Goal: Communication & Community: Ask a question

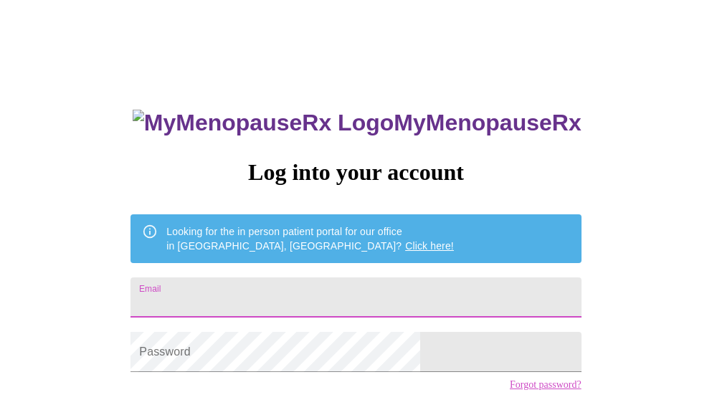
click at [319, 283] on input "Email" at bounding box center [356, 298] width 451 height 40
type input "[EMAIL_ADDRESS][DOMAIN_NAME]"
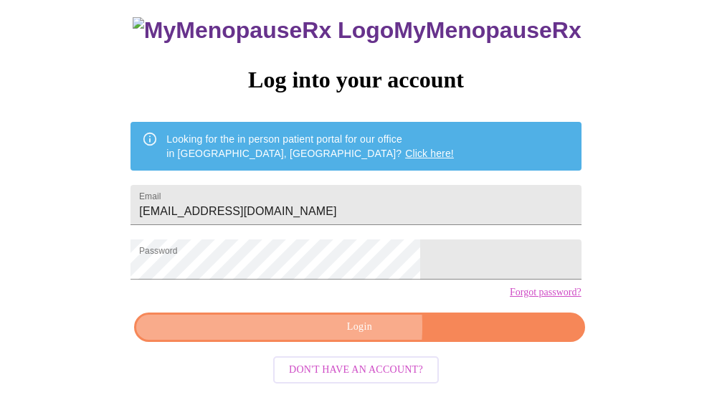
click at [297, 336] on span "Login" at bounding box center [360, 328] width 418 height 18
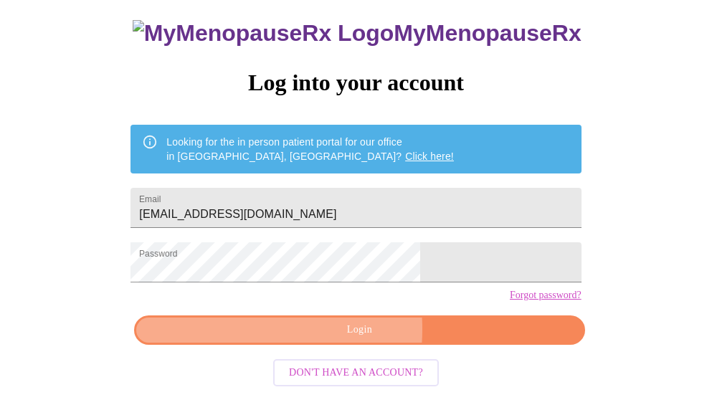
scroll to position [85, 0]
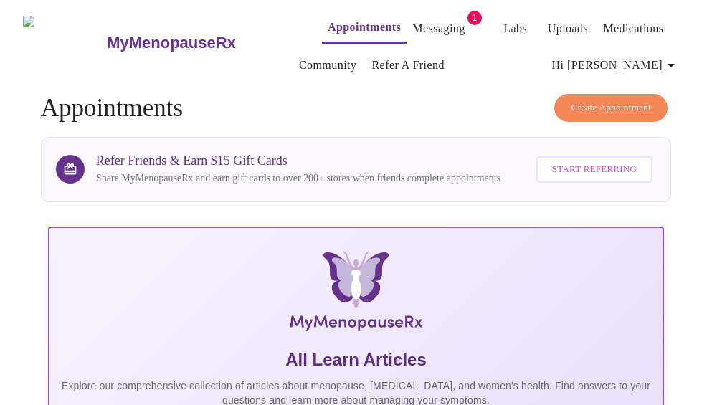
click at [413, 19] on link "Messaging" at bounding box center [439, 29] width 52 height 20
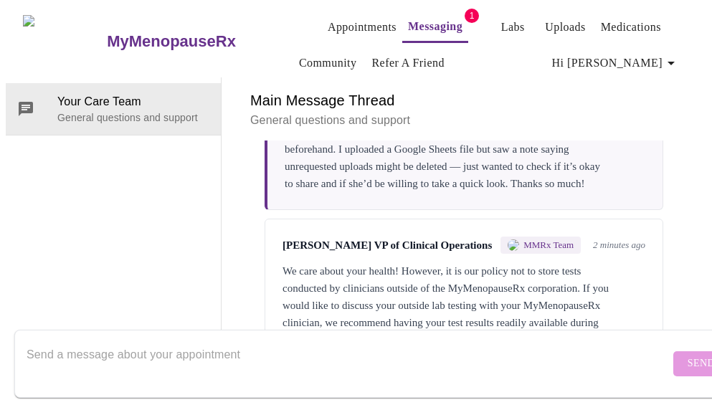
scroll to position [1040, 0]
click at [304, 341] on textarea "Send a message about your appointment" at bounding box center [349, 364] width 644 height 46
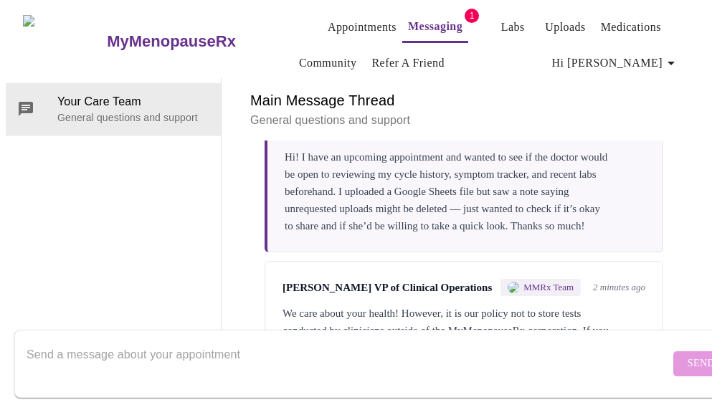
scroll to position [914, 0]
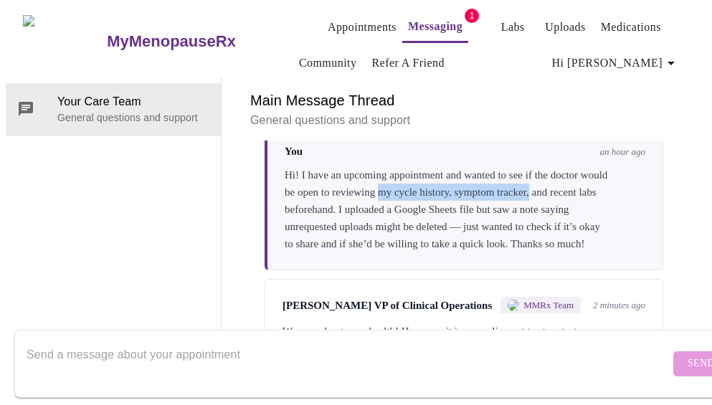
drag, startPoint x: 415, startPoint y: 143, endPoint x: 577, endPoint y: 141, distance: 162.2
click at [577, 166] on div "Hi! I have an upcoming appointment and wanted to see if the doctor would be ope…" at bounding box center [465, 209] width 361 height 86
copy div "my cycle history, symptom tracker,"
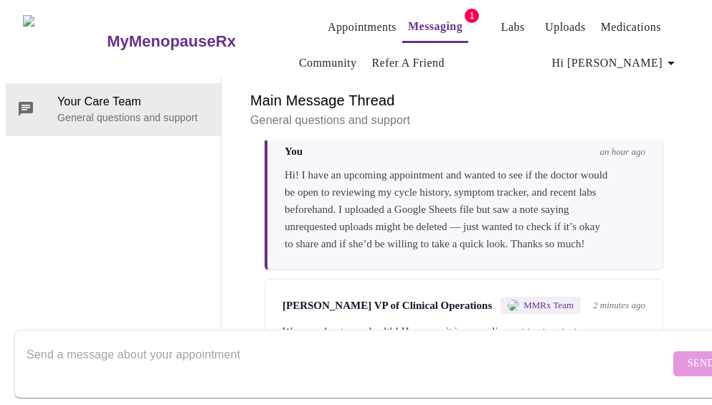
click at [281, 344] on textarea "Send a message about your appointment" at bounding box center [349, 364] width 644 height 46
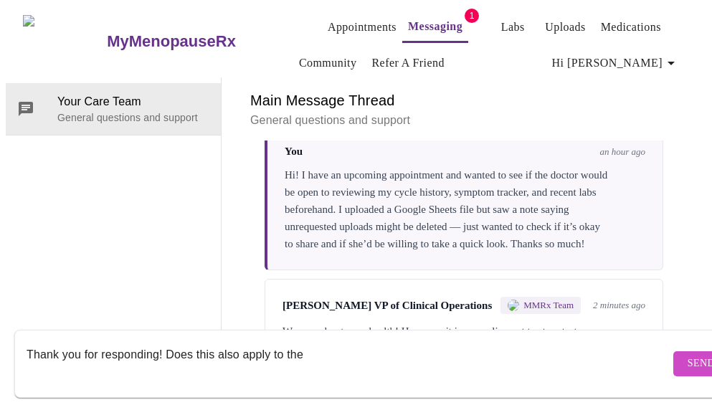
paste textarea "my cycle history, symptom tracker,"
click at [291, 341] on textarea "Thank you for responding! Does this also apply to the my cycle history, symptom…" at bounding box center [349, 364] width 644 height 46
click at [478, 342] on textarea "Thank you for responding! Does this also apply to my cycle history, symptom tra…" at bounding box center [349, 364] width 644 height 46
click at [375, 341] on textarea "Thank you for responding! Does this also apply to my cycle history, symptom tra…" at bounding box center [349, 364] width 644 height 46
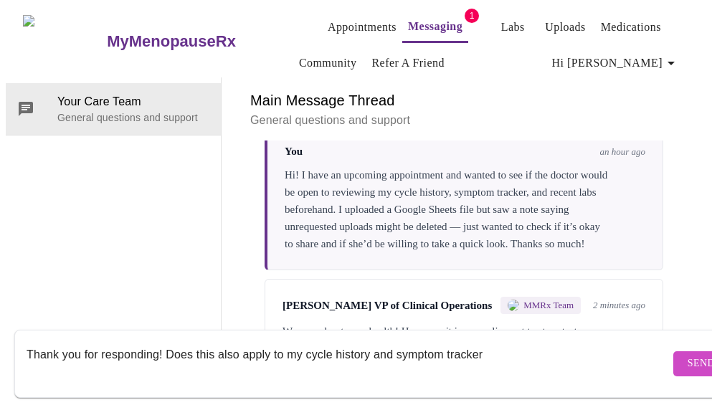
click at [517, 341] on textarea "Thank you for responding! Does this also apply to my cycle history and symptom …" at bounding box center [349, 364] width 644 height 46
type textarea "Thank you for responding! Does this also apply to my cycle history and symptom …"
click at [688, 355] on span "Send" at bounding box center [701, 364] width 27 height 18
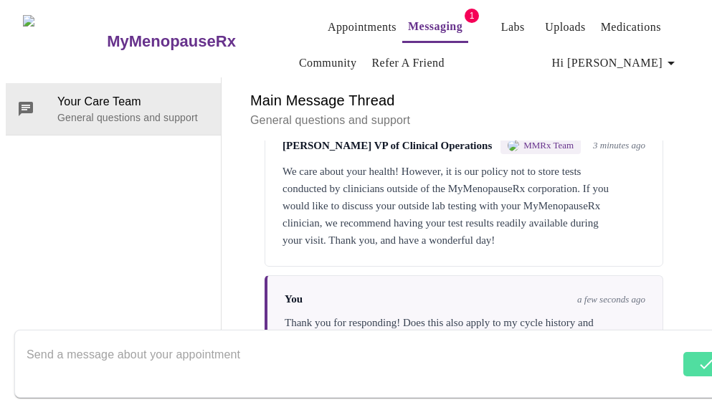
scroll to position [1143, 0]
